Goal: Task Accomplishment & Management: Use online tool/utility

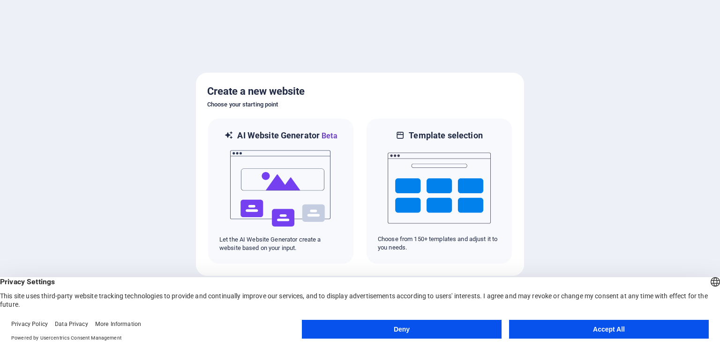
click at [565, 330] on button "Accept All" at bounding box center [609, 329] width 200 height 19
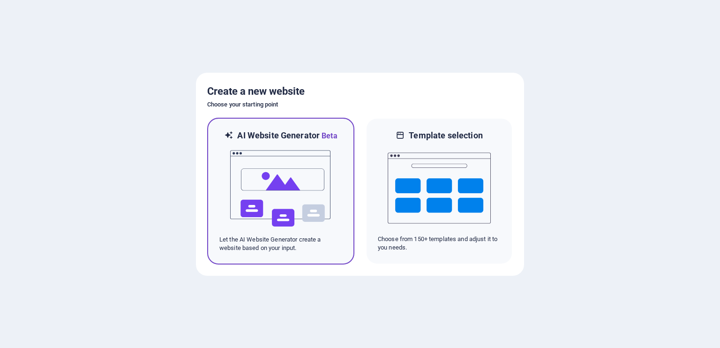
click at [305, 134] on h6 "AI Website Generator Beta" at bounding box center [287, 136] width 100 height 12
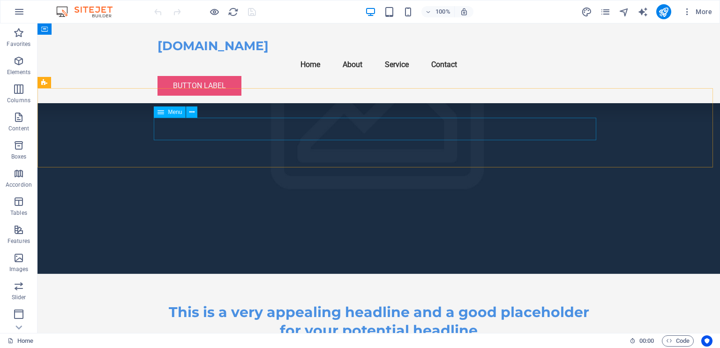
scroll to position [1859, 0]
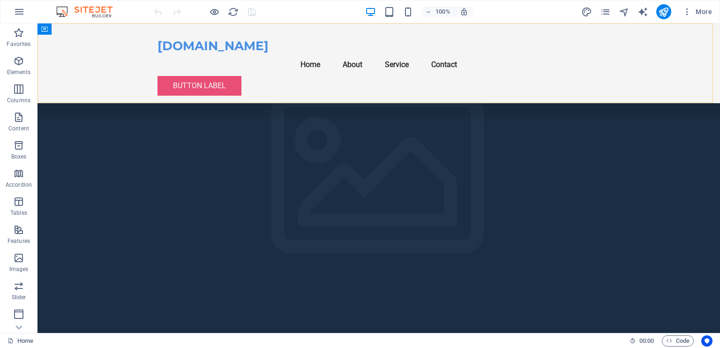
click at [160, 33] on div "xdalegallery.com Menu Home About Service Contact Button label" at bounding box center [378, 63] width 682 height 80
click at [89, 50] on div "xdalegallery.com Menu Home About Service Contact Button label" at bounding box center [378, 63] width 682 height 80
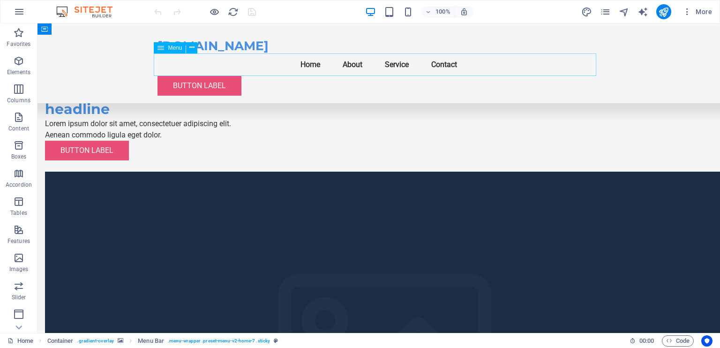
scroll to position [2554, 0]
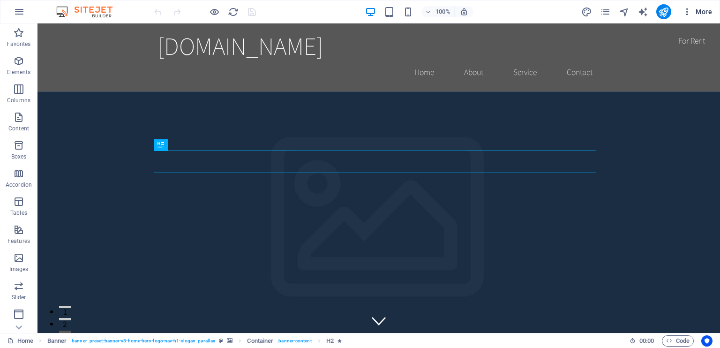
click at [685, 10] on icon "button" at bounding box center [686, 11] width 9 height 9
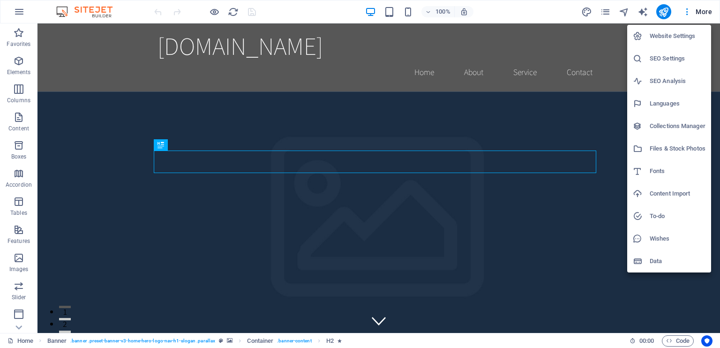
click at [665, 56] on h6 "SEO Settings" at bounding box center [678, 58] width 56 height 11
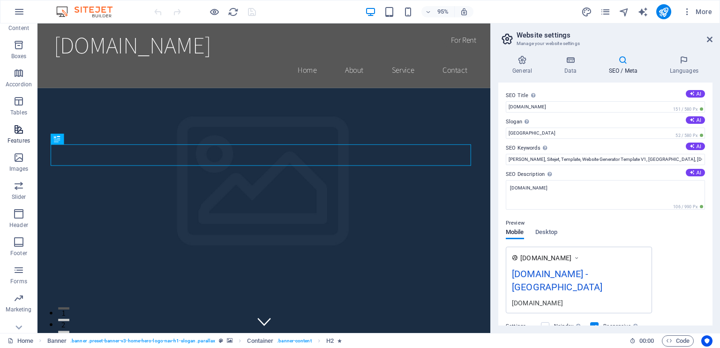
scroll to position [112, 0]
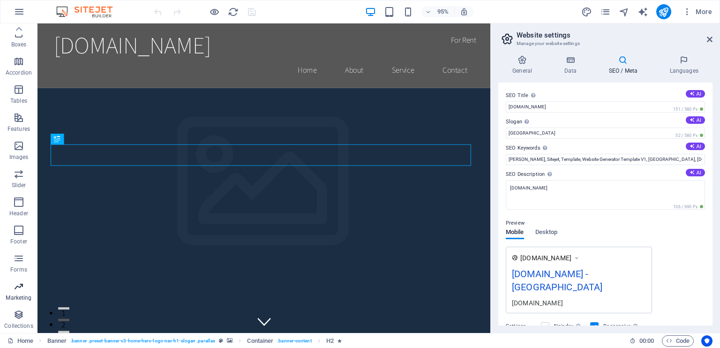
click at [19, 295] on p "Marketing" at bounding box center [19, 297] width 26 height 7
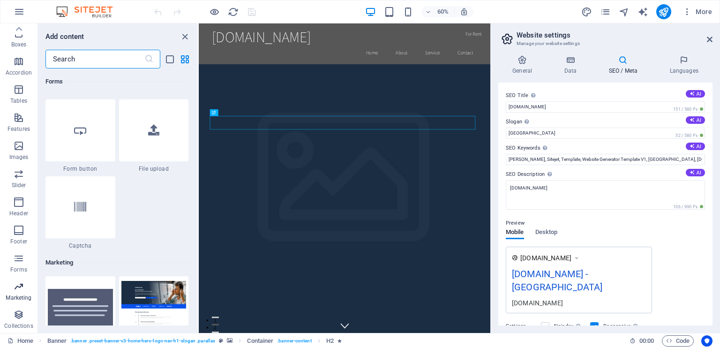
scroll to position [7635, 0]
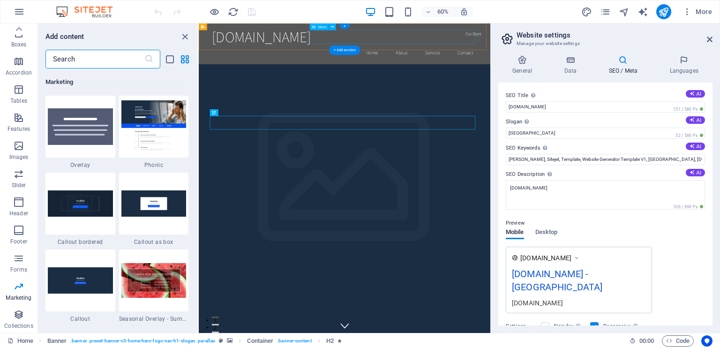
click at [487, 60] on nav "Home About Service Contact" at bounding box center [442, 71] width 442 height 23
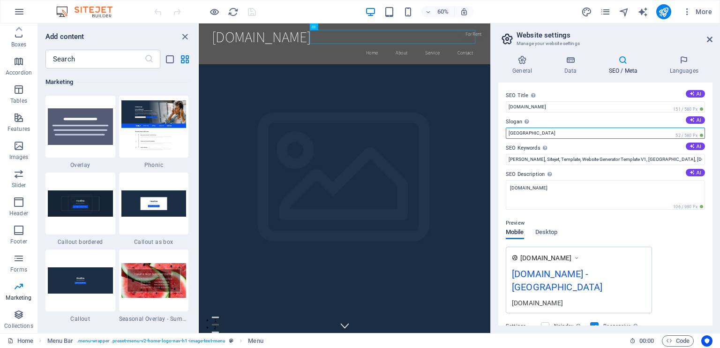
click at [531, 134] on input "[GEOGRAPHIC_DATA]" at bounding box center [605, 132] width 199 height 11
type input "B"
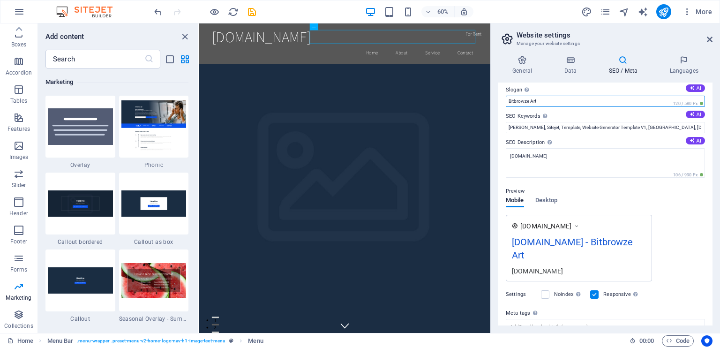
scroll to position [47, 0]
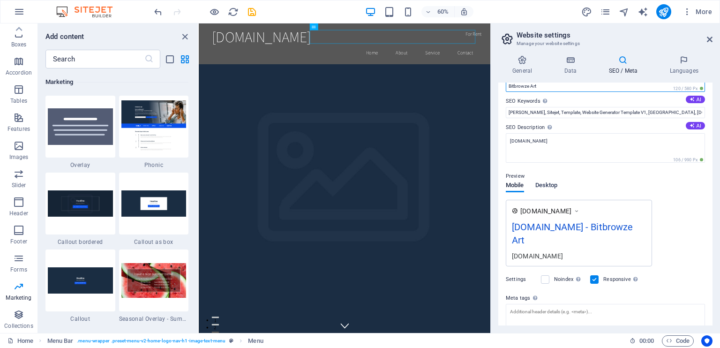
type input "Bitbrowze Art"
click at [546, 184] on span "Desktop" at bounding box center [546, 186] width 22 height 13
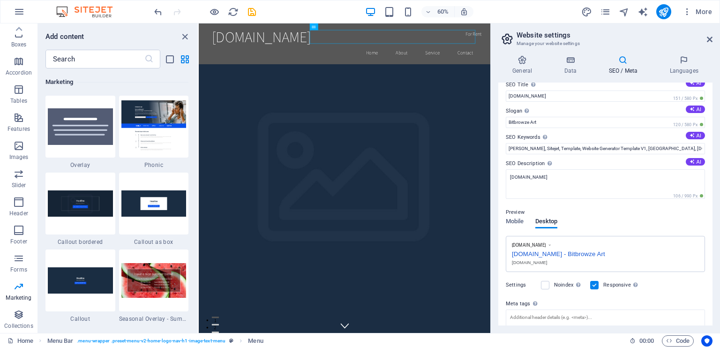
scroll to position [0, 0]
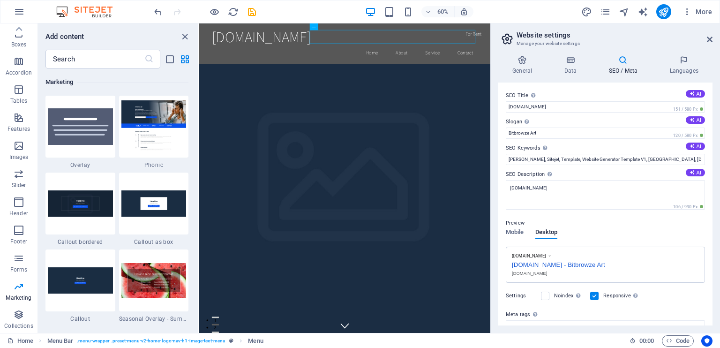
click at [505, 40] on icon at bounding box center [507, 38] width 14 height 13
click at [19, 11] on icon "button" at bounding box center [19, 11] width 11 height 11
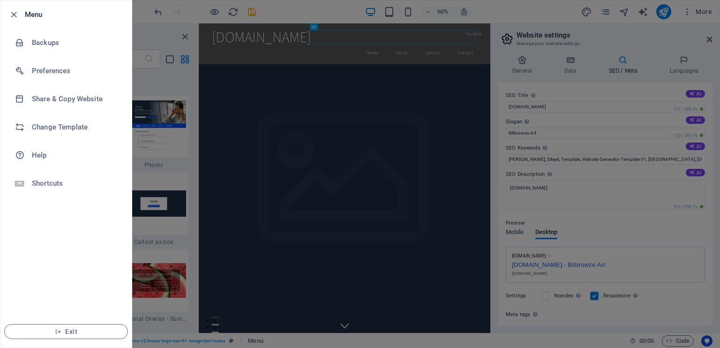
click at [675, 275] on div at bounding box center [360, 174] width 720 height 348
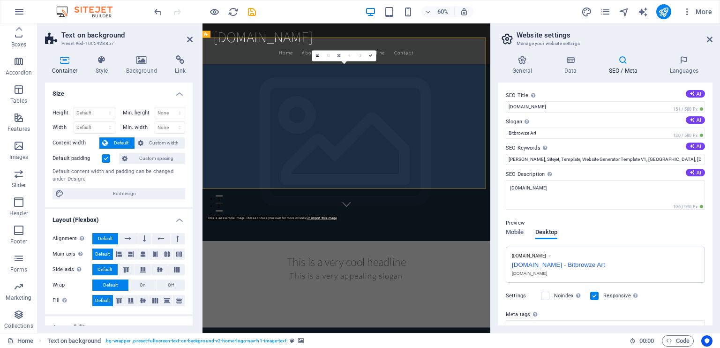
scroll to position [234, 0]
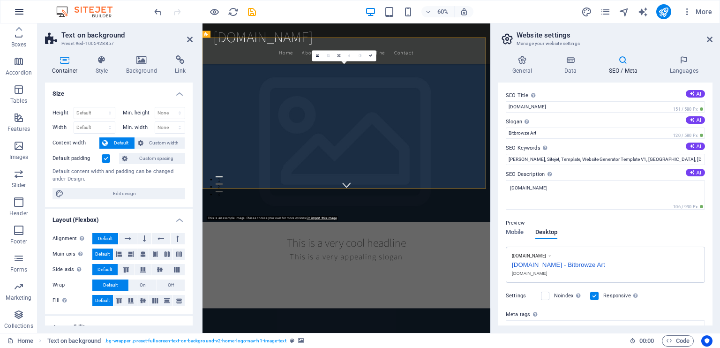
click at [15, 8] on icon "button" at bounding box center [19, 11] width 11 height 11
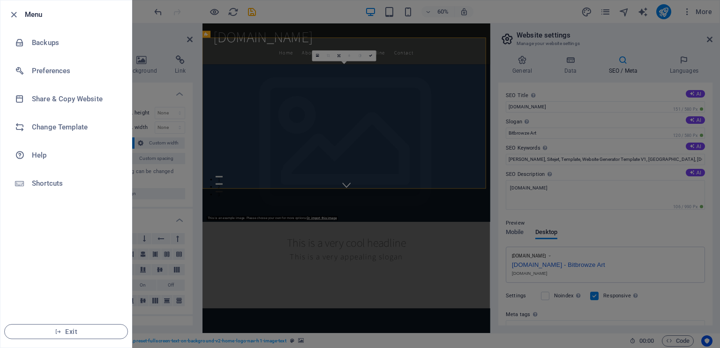
click at [598, 315] on div at bounding box center [360, 174] width 720 height 348
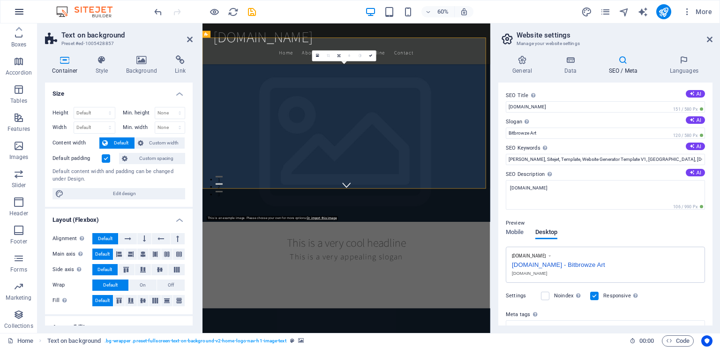
click at [19, 9] on icon "button" at bounding box center [19, 11] width 11 height 11
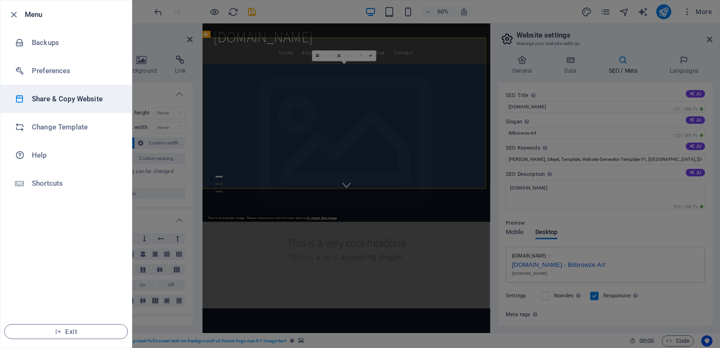
click at [49, 100] on h6 "Share & Copy Website" at bounding box center [75, 98] width 87 height 11
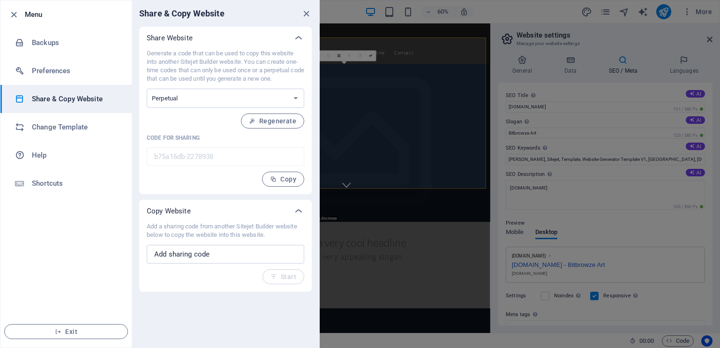
click at [177, 210] on p "Copy Website" at bounding box center [169, 210] width 44 height 9
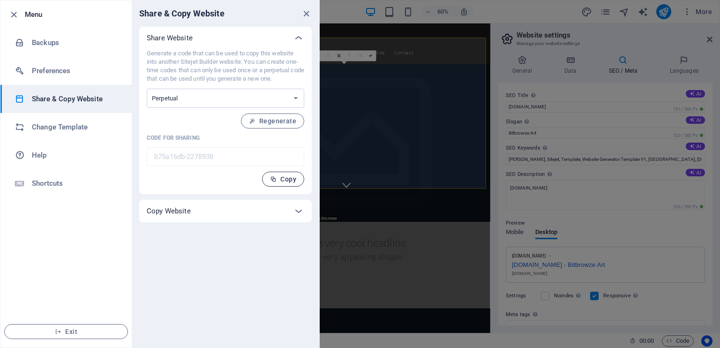
click at [282, 178] on span "Copy" at bounding box center [283, 178] width 26 height 7
click at [294, 97] on select "One-time Perpetual" at bounding box center [225, 98] width 157 height 19
click at [240, 335] on div "Share & Copy Website Share Website Generate a code that can be used to copy thi…" at bounding box center [225, 173] width 187 height 347
click at [142, 147] on div "Generate a code that can be used to copy this website into another Sitejet Buil…" at bounding box center [225, 121] width 172 height 145
click at [14, 15] on icon "button" at bounding box center [13, 14] width 11 height 11
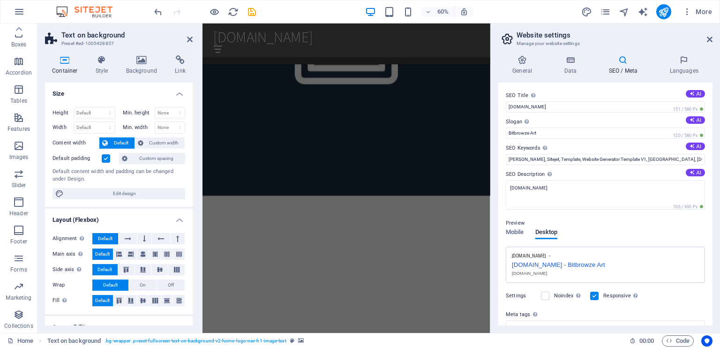
scroll to position [984, 0]
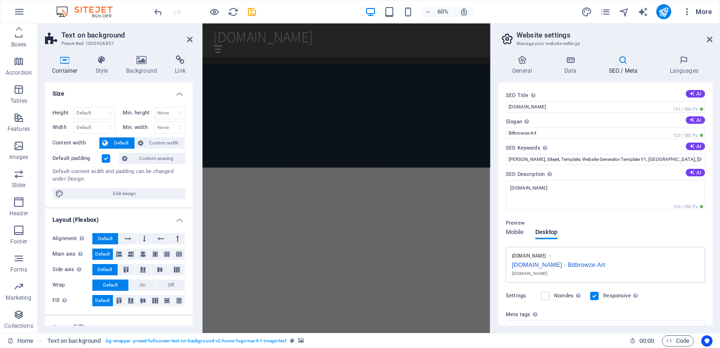
click at [708, 9] on span "More" at bounding box center [697, 11] width 30 height 9
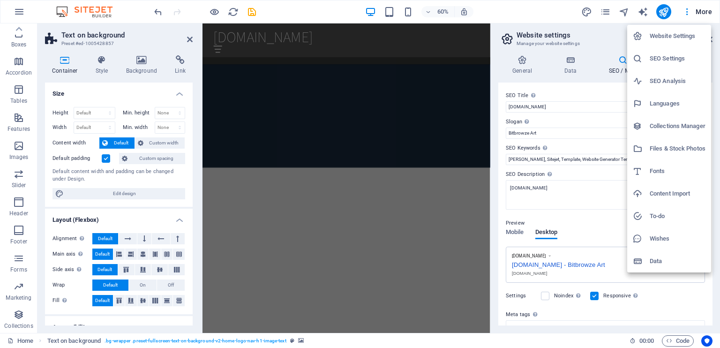
click at [679, 147] on h6 "Files & Stock Photos" at bounding box center [678, 148] width 56 height 11
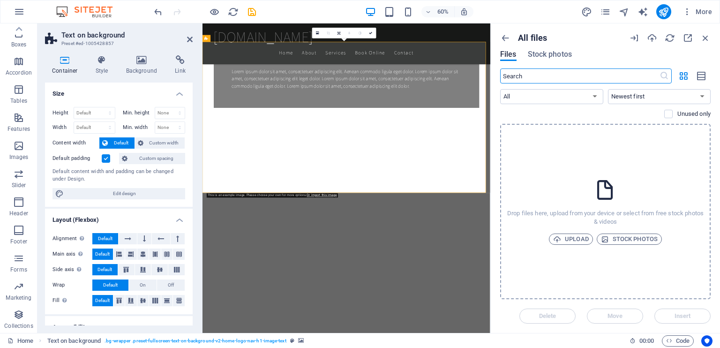
scroll to position [227, 0]
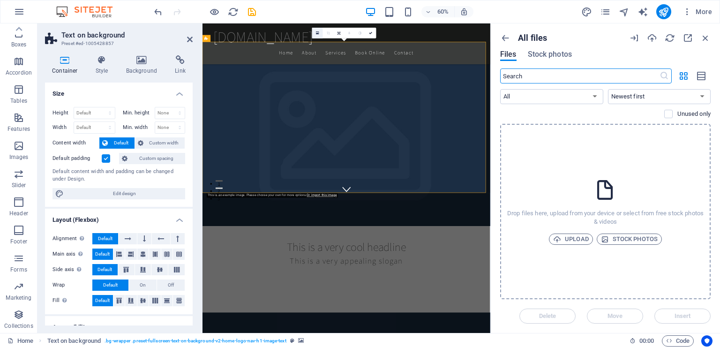
click at [317, 31] on icon at bounding box center [317, 33] width 3 height 4
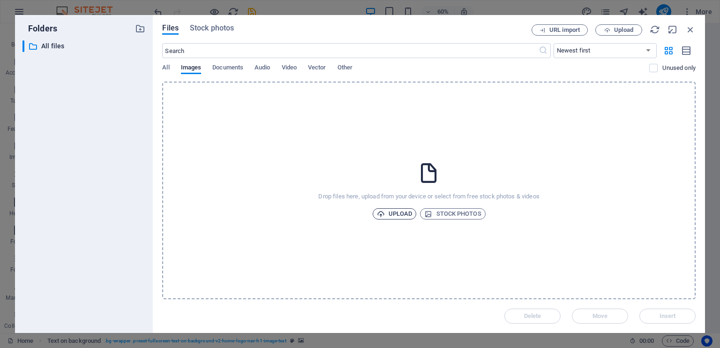
click at [404, 213] on span "Upload" at bounding box center [395, 213] width 36 height 11
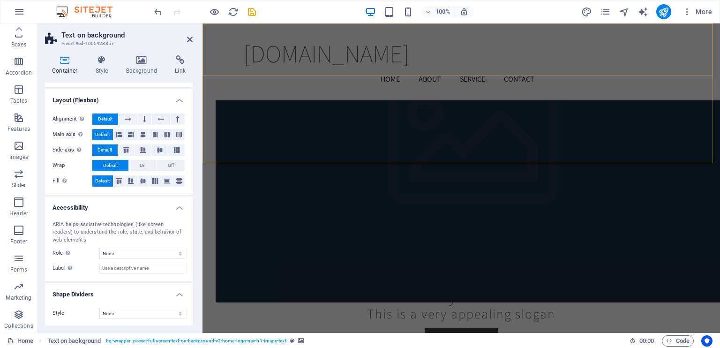
scroll to position [1256, 0]
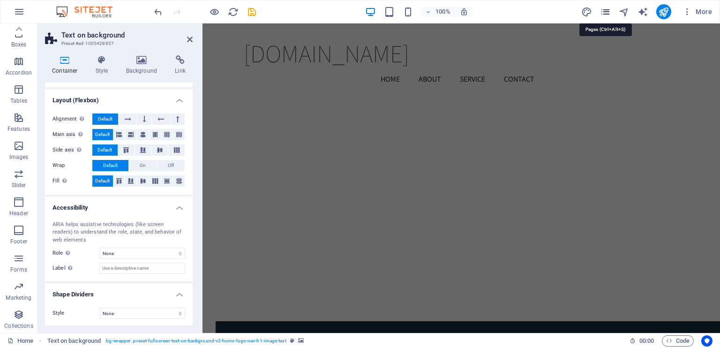
click at [606, 11] on icon "pages" at bounding box center [605, 12] width 11 height 11
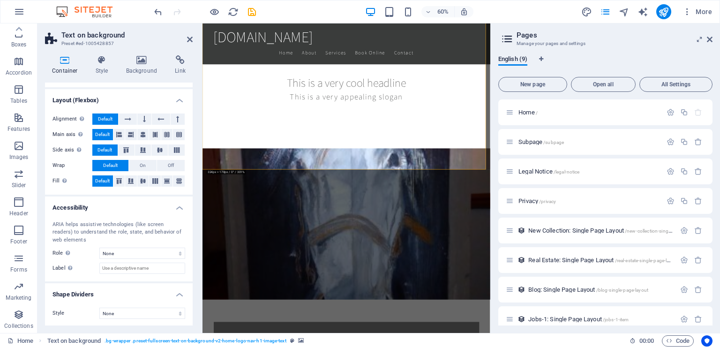
scroll to position [266, 0]
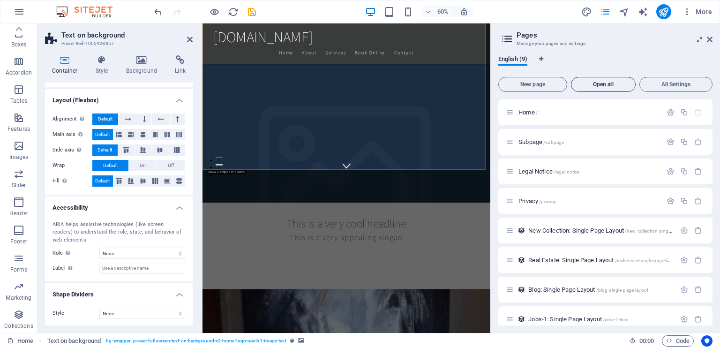
click at [594, 82] on span "Open all" at bounding box center [603, 85] width 56 height 6
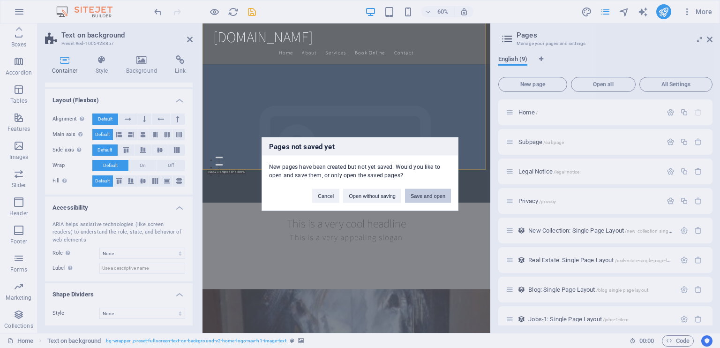
click at [428, 195] on button "Save and open" at bounding box center [428, 196] width 46 height 14
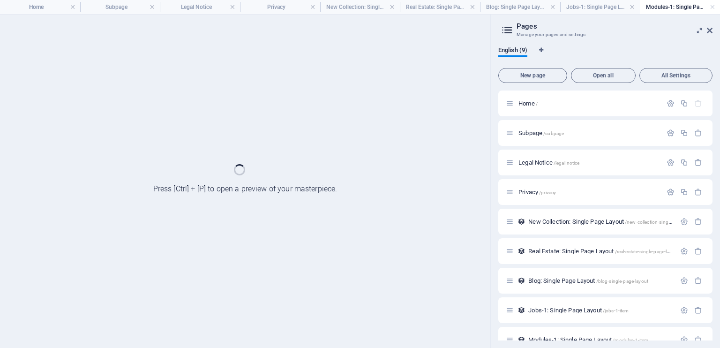
scroll to position [0, 0]
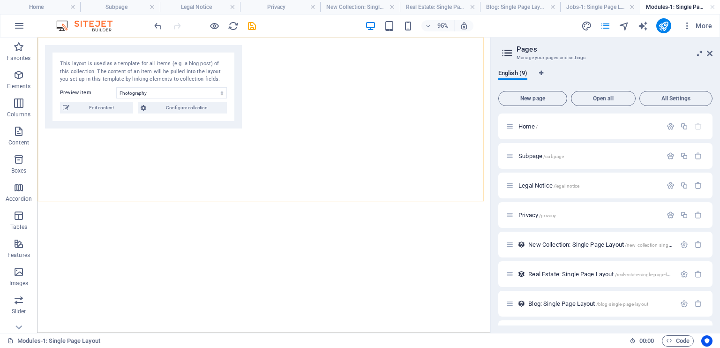
select select "68dec092ca0a0b72ba039e34"
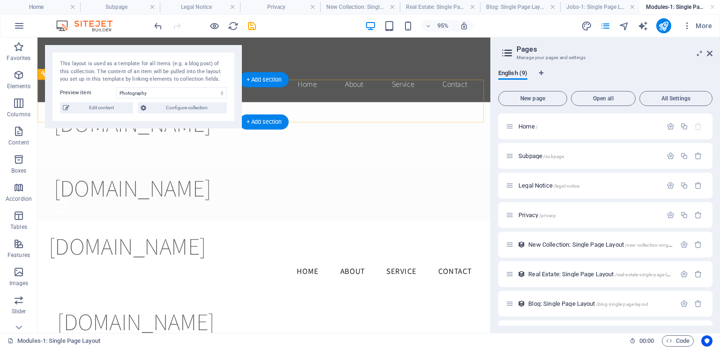
click at [458, 105] on div "[DOMAIN_NAME] Home About Services Book Online Contact" at bounding box center [275, 139] width 477 height 68
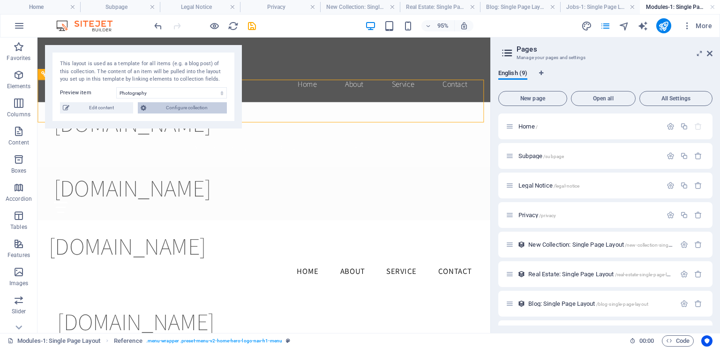
click at [190, 106] on span "Configure collection" at bounding box center [186, 107] width 75 height 11
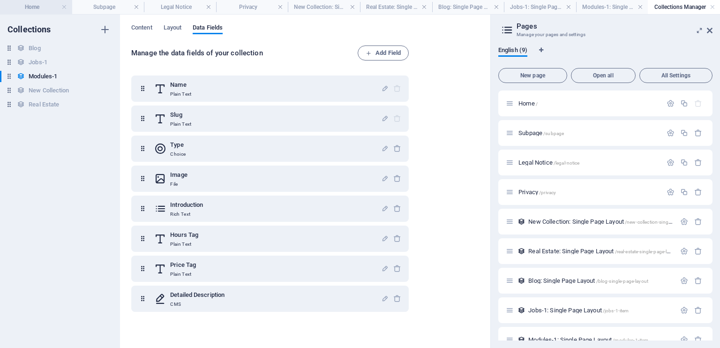
click at [27, 6] on h4 "Home" at bounding box center [36, 7] width 72 height 10
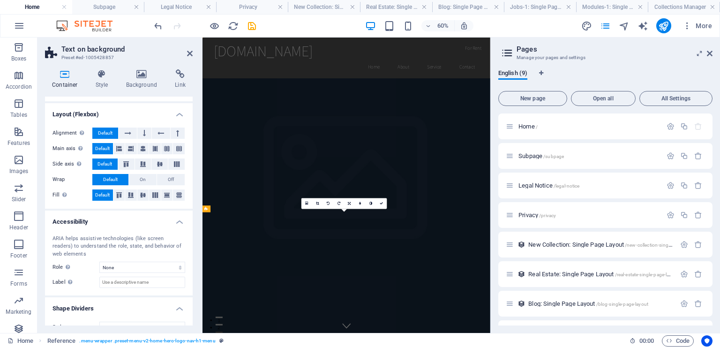
scroll to position [276, 0]
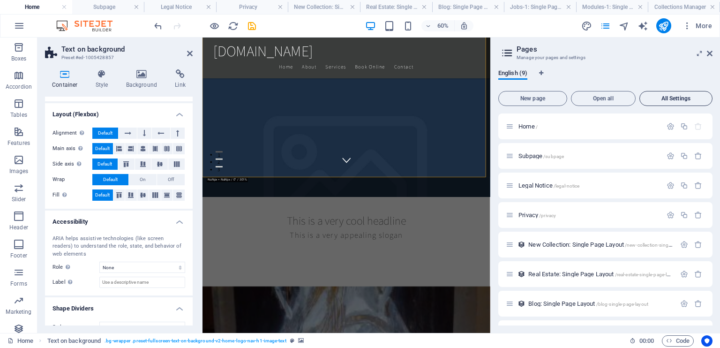
click at [678, 96] on span "All Settings" at bounding box center [676, 99] width 65 height 6
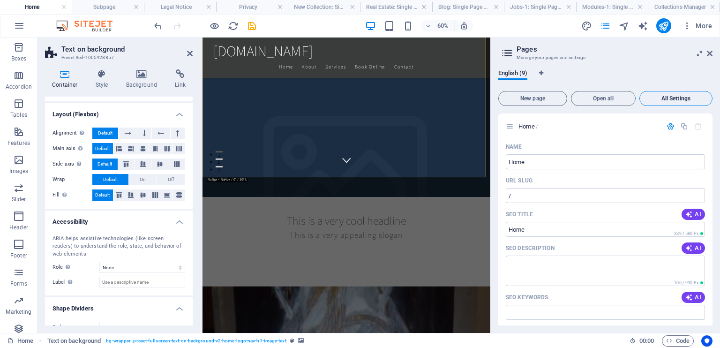
scroll to position [1782, 0]
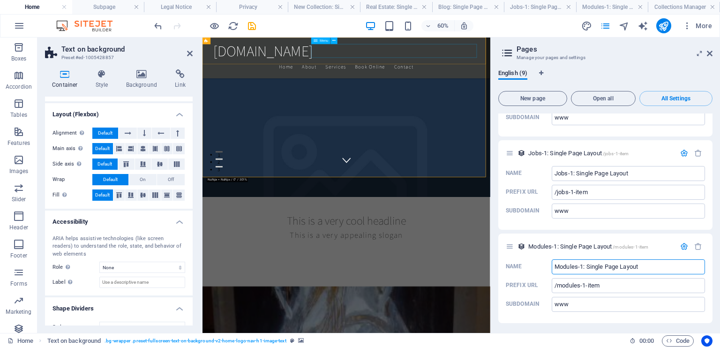
click at [625, 75] on nav "Home About Services Book Online Contact" at bounding box center [442, 86] width 442 height 23
click at [636, 75] on nav "Home About Services Book Online Contact" at bounding box center [442, 86] width 442 height 23
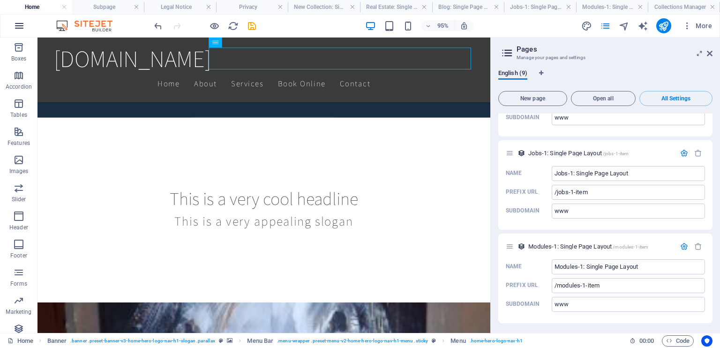
click at [19, 22] on icon "button" at bounding box center [19, 25] width 11 height 11
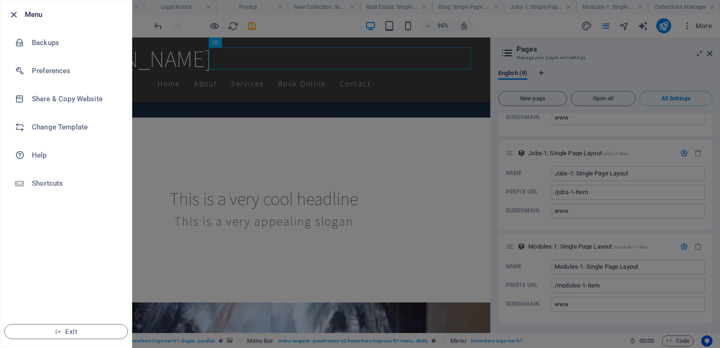
click at [12, 13] on icon "button" at bounding box center [13, 14] width 11 height 11
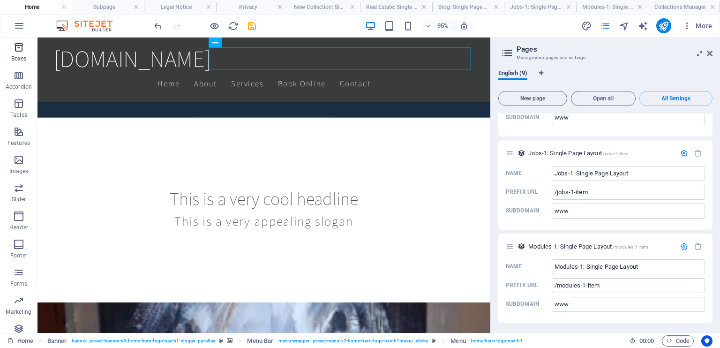
scroll to position [126, 0]
click at [706, 27] on span "More" at bounding box center [697, 25] width 30 height 9
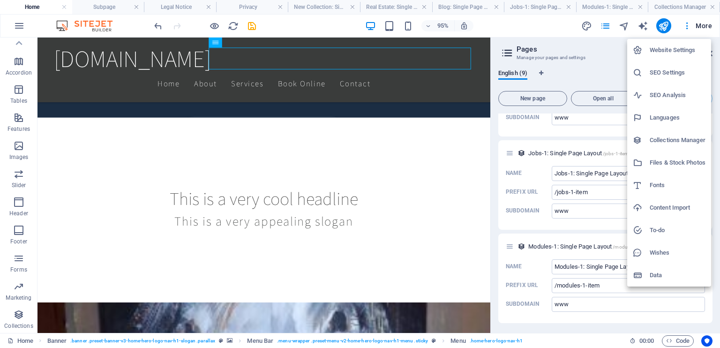
click at [530, 28] on div at bounding box center [360, 174] width 720 height 348
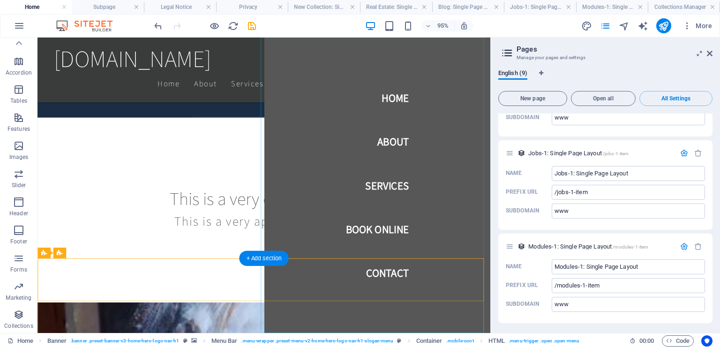
drag, startPoint x: 486, startPoint y: 293, endPoint x: 455, endPoint y: 282, distance: 33.4
click at [486, 293] on nav "Home About Services Book Online Contact" at bounding box center [395, 192] width 239 height 311
click at [412, 99] on nav "Home About Services Book Online Contact" at bounding box center [395, 192] width 239 height 311
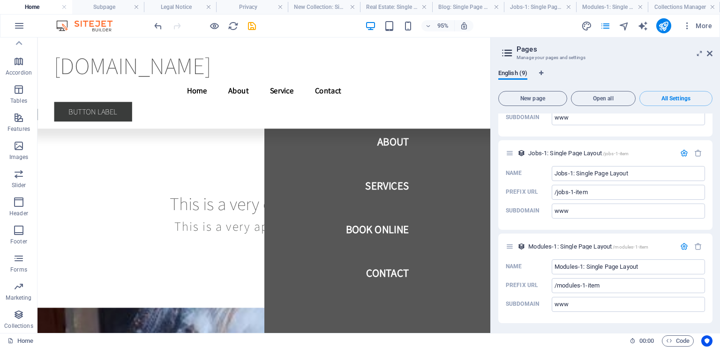
scroll to position [15, 0]
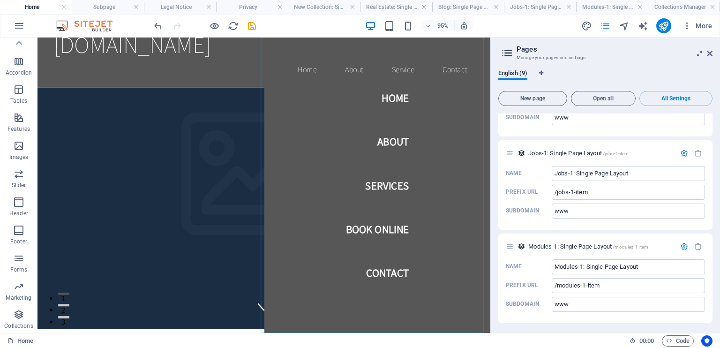
click at [403, 100] on nav "Home About Services Book Online Contact" at bounding box center [395, 192] width 239 height 311
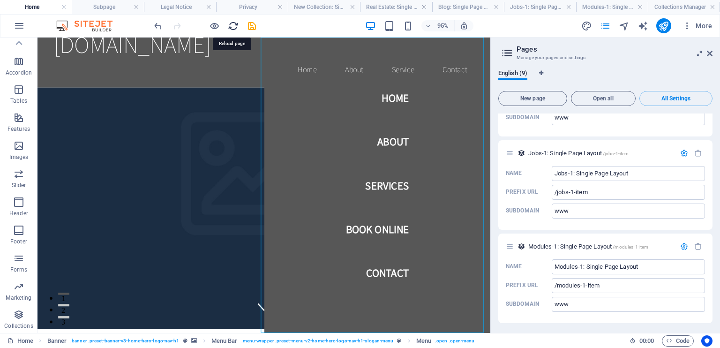
click at [237, 26] on icon "reload" at bounding box center [233, 26] width 11 height 11
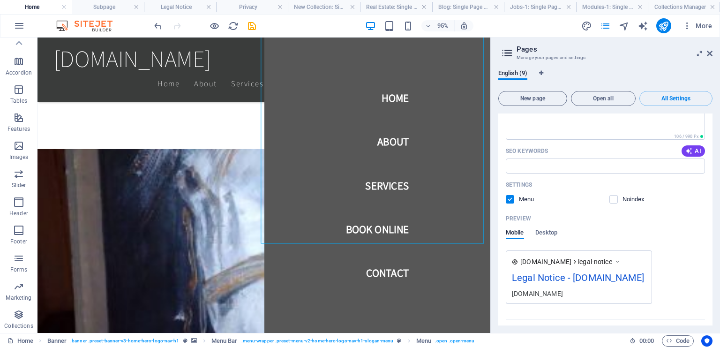
scroll to position [0, 0]
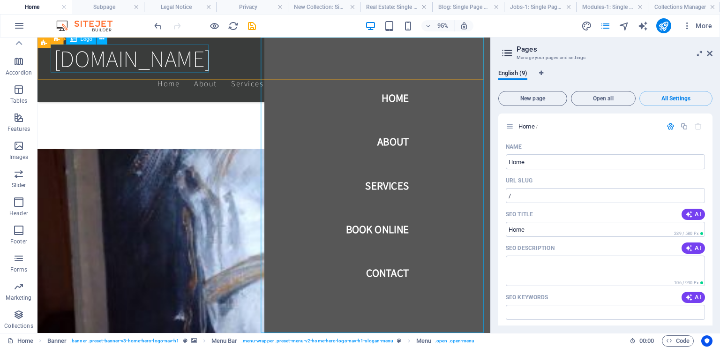
click at [65, 62] on div "[DOMAIN_NAME]" at bounding box center [276, 60] width 442 height 30
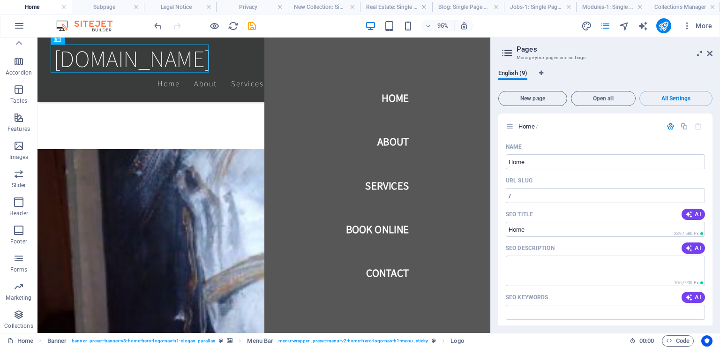
click at [505, 52] on icon at bounding box center [507, 52] width 14 height 13
click at [508, 51] on icon at bounding box center [507, 52] width 14 height 13
drag, startPoint x: 709, startPoint y: 52, endPoint x: 673, endPoint y: 12, distance: 53.4
click at [709, 52] on icon at bounding box center [710, 53] width 6 height 7
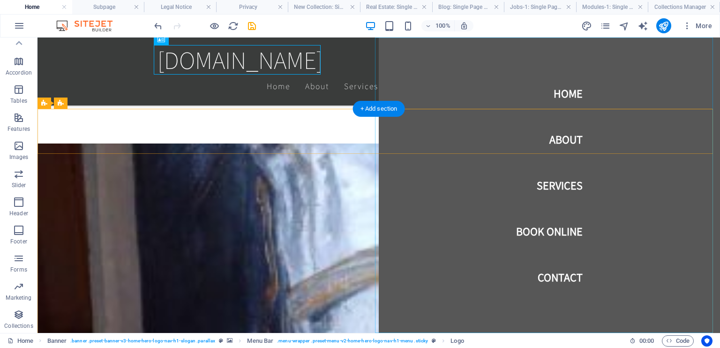
click at [710, 50] on nav "Home About Services Book Online Contact" at bounding box center [549, 184] width 341 height 295
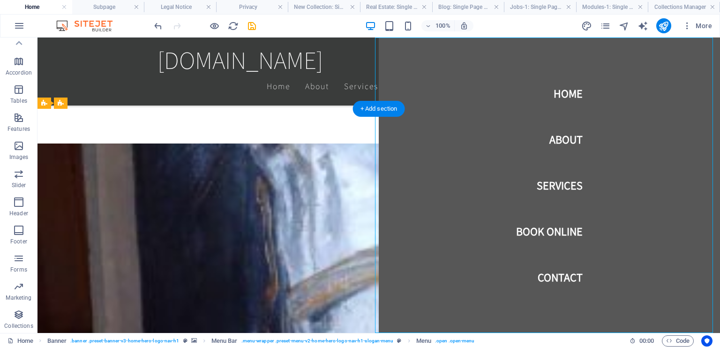
click at [422, 116] on nav "Home About Services Book Online Contact" at bounding box center [549, 184] width 341 height 295
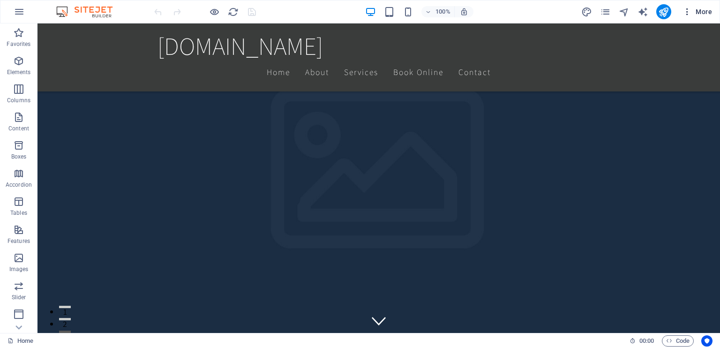
scroll to position [375, 0]
